Goal: Information Seeking & Learning: Check status

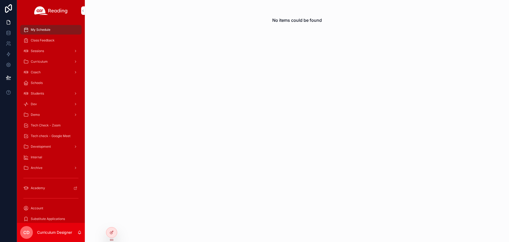
click at [0, 0] on icon at bounding box center [0, 0] width 0 height 0
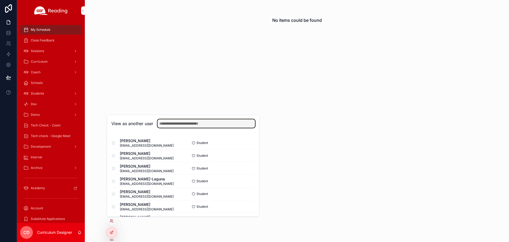
click at [191, 124] on input "text" at bounding box center [206, 123] width 98 height 8
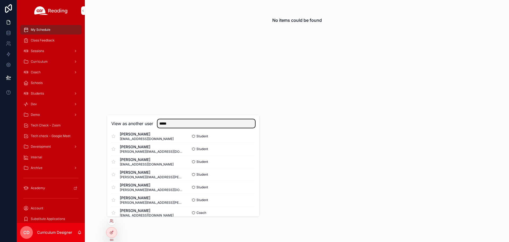
scroll to position [53, 0]
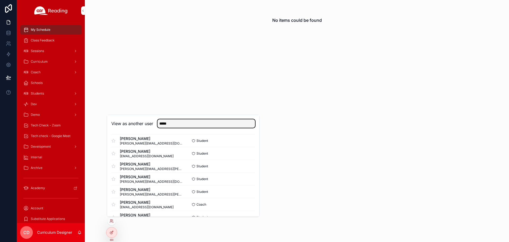
type input "*****"
click at [0, 0] on button "Select" at bounding box center [0, 0] width 0 height 0
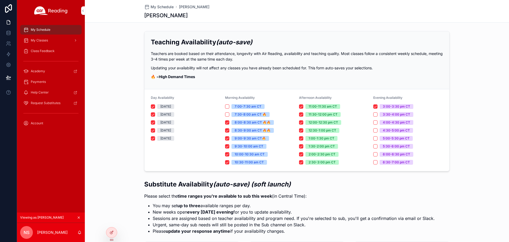
click at [46, 48] on div "Class Feedback" at bounding box center [50, 51] width 55 height 8
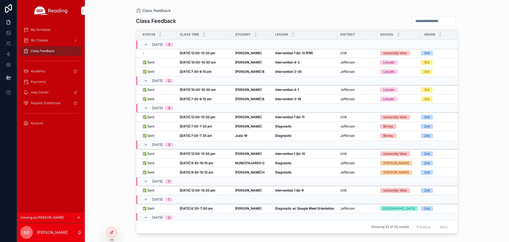
click at [204, 62] on strong "Oct 7, 10:00-10:30 am" at bounding box center [198, 62] width 36 height 4
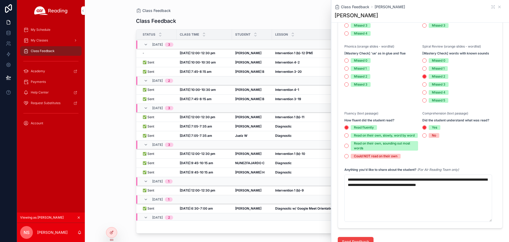
scroll to position [186, 0]
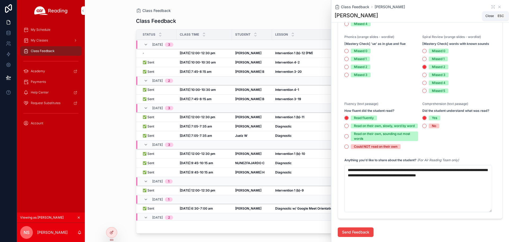
click at [497, 7] on icon "scrollable content" at bounding box center [499, 7] width 4 height 4
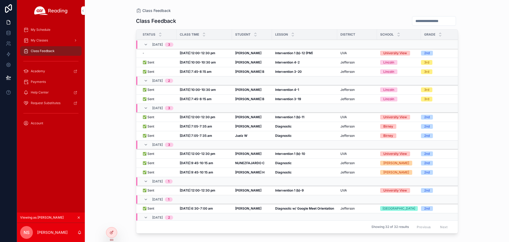
click at [244, 90] on strong "Jaliya H" at bounding box center [248, 89] width 26 height 4
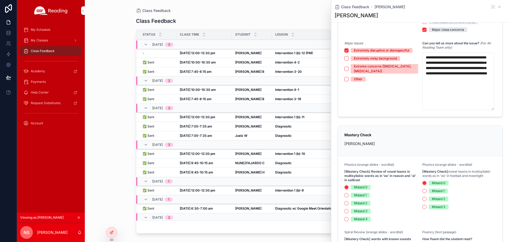
scroll to position [80, 0]
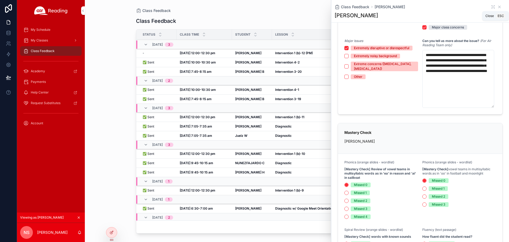
click at [497, 9] on icon "scrollable content" at bounding box center [499, 7] width 4 height 4
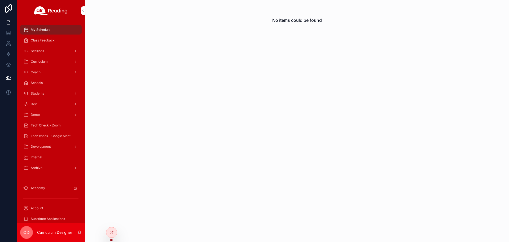
click at [0, 0] on icon at bounding box center [0, 0] width 0 height 0
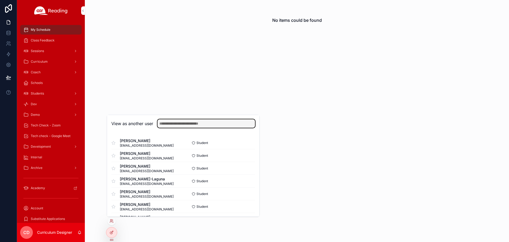
click at [174, 122] on input "text" at bounding box center [206, 123] width 98 height 8
type input "******"
click at [0, 0] on button "Select" at bounding box center [0, 0] width 0 height 0
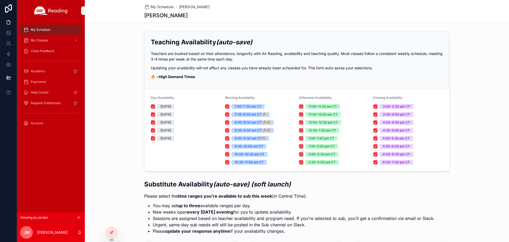
click at [51, 49] on div "Class Feedback" at bounding box center [50, 51] width 55 height 8
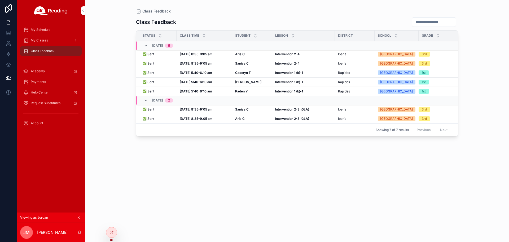
click at [196, 82] on strong "[DATE] 5:40-6:10 am" at bounding box center [196, 82] width 32 height 4
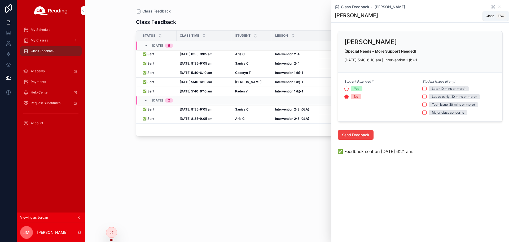
click at [501, 6] on icon "scrollable content" at bounding box center [499, 7] width 4 height 4
